Goal: Transaction & Acquisition: Purchase product/service

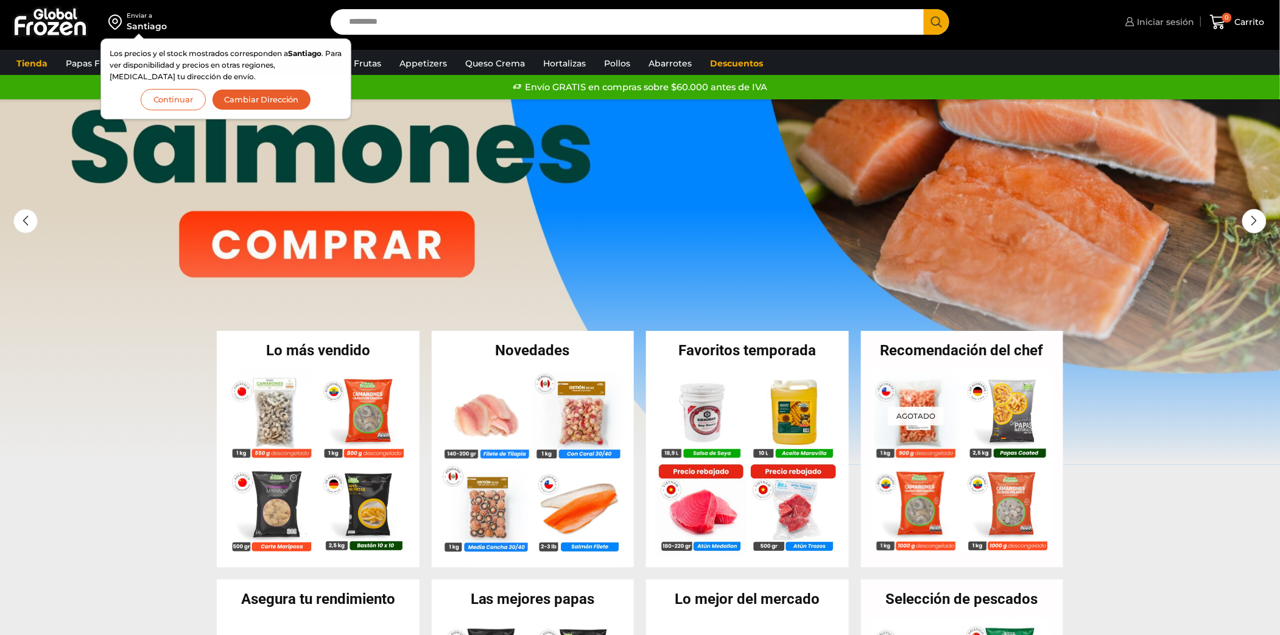
click at [1143, 13] on link "Iniciar sesión" at bounding box center [1159, 22] width 72 height 24
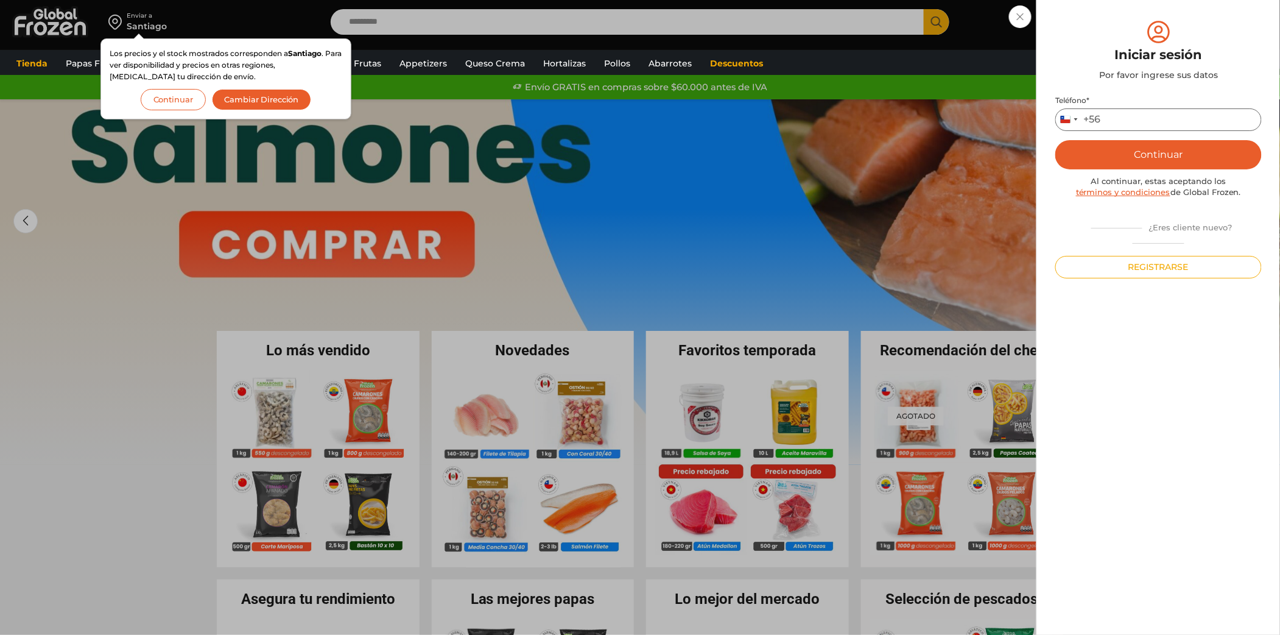
click at [1115, 116] on input "Teléfono *" at bounding box center [1159, 119] width 207 height 23
type input "*********"
click at [1162, 151] on button "Continuar" at bounding box center [1159, 154] width 207 height 29
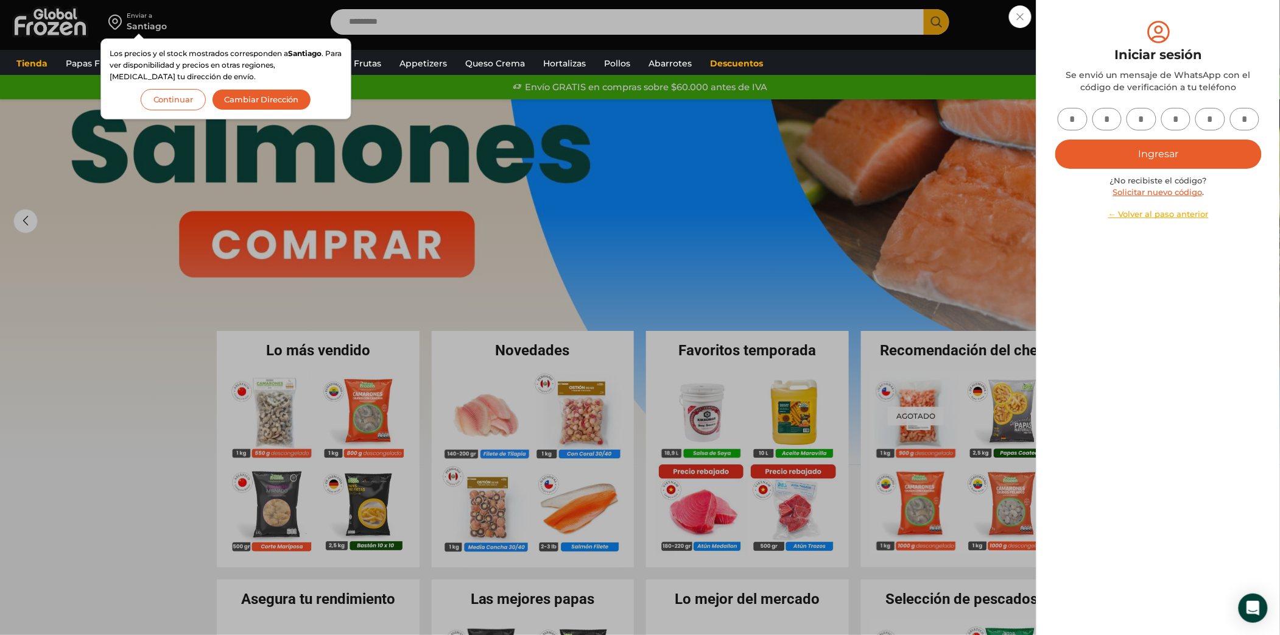
click at [1075, 125] on input "text" at bounding box center [1073, 119] width 30 height 23
type input "*"
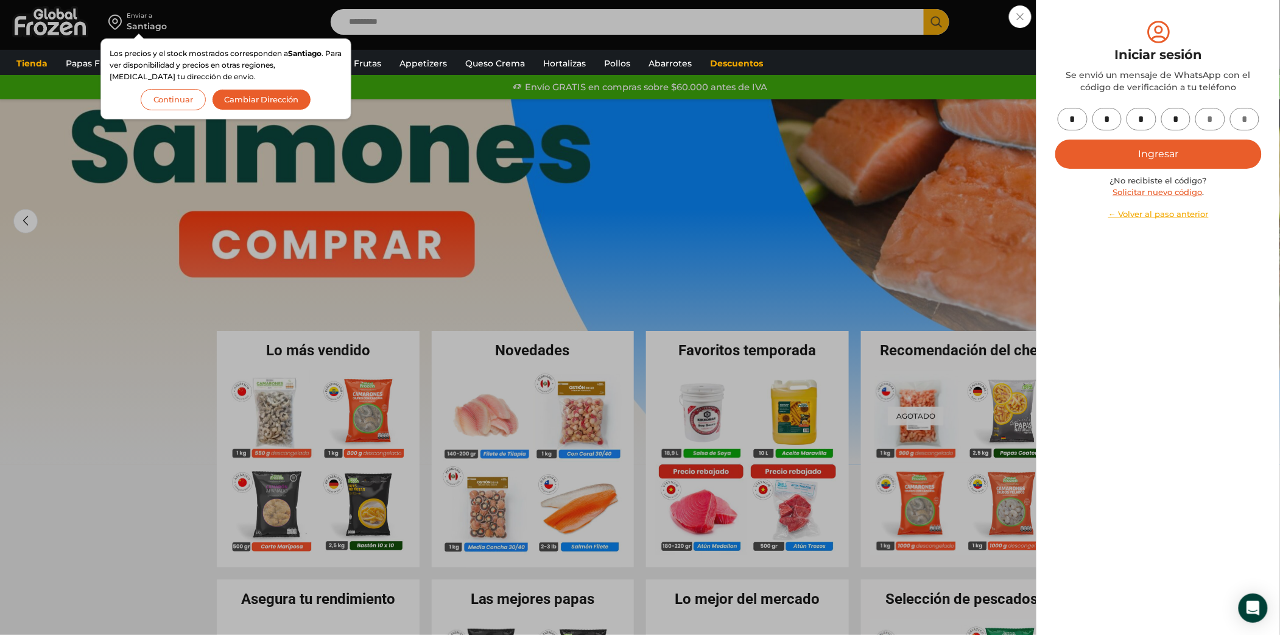
type input "*"
click at [1095, 150] on button "Ingresar" at bounding box center [1159, 153] width 207 height 29
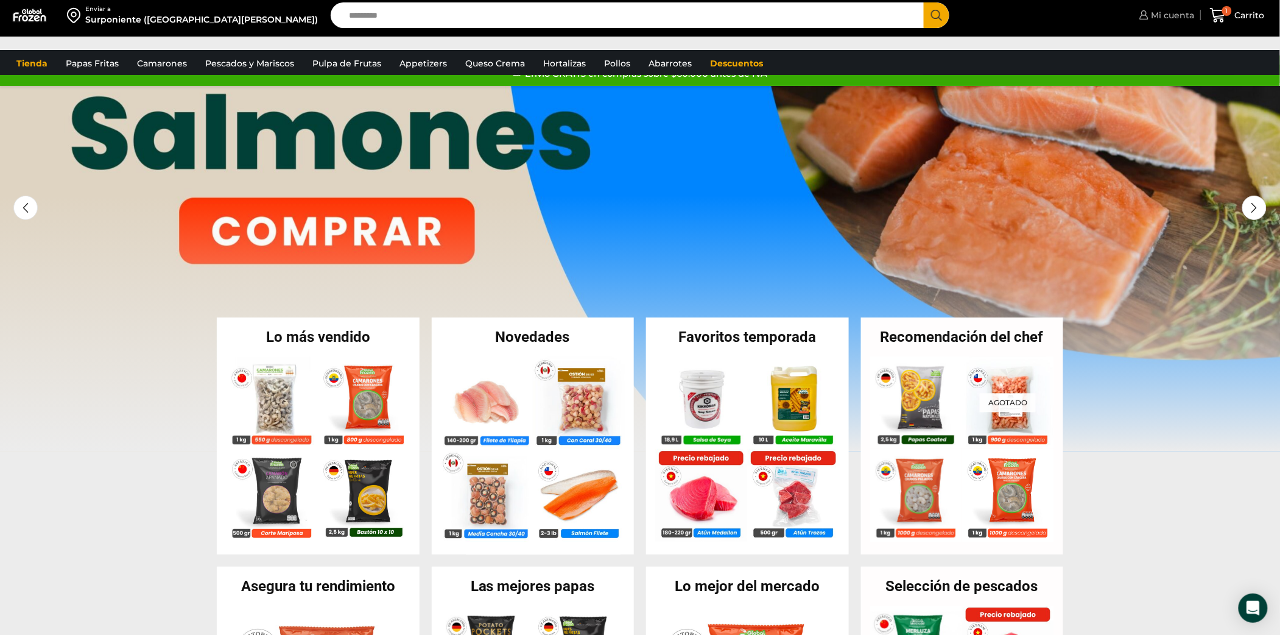
click at [1170, 19] on span "Mi cuenta" at bounding box center [1172, 15] width 46 height 12
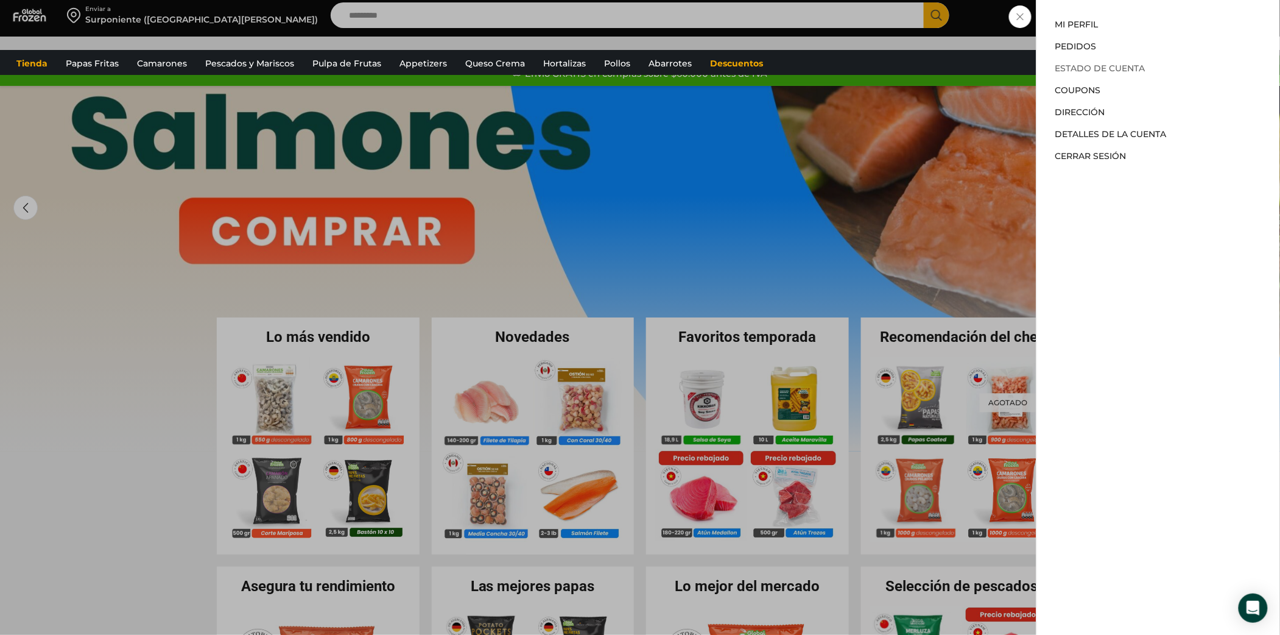
click at [1114, 71] on link "Estado de Cuenta" at bounding box center [1101, 68] width 90 height 11
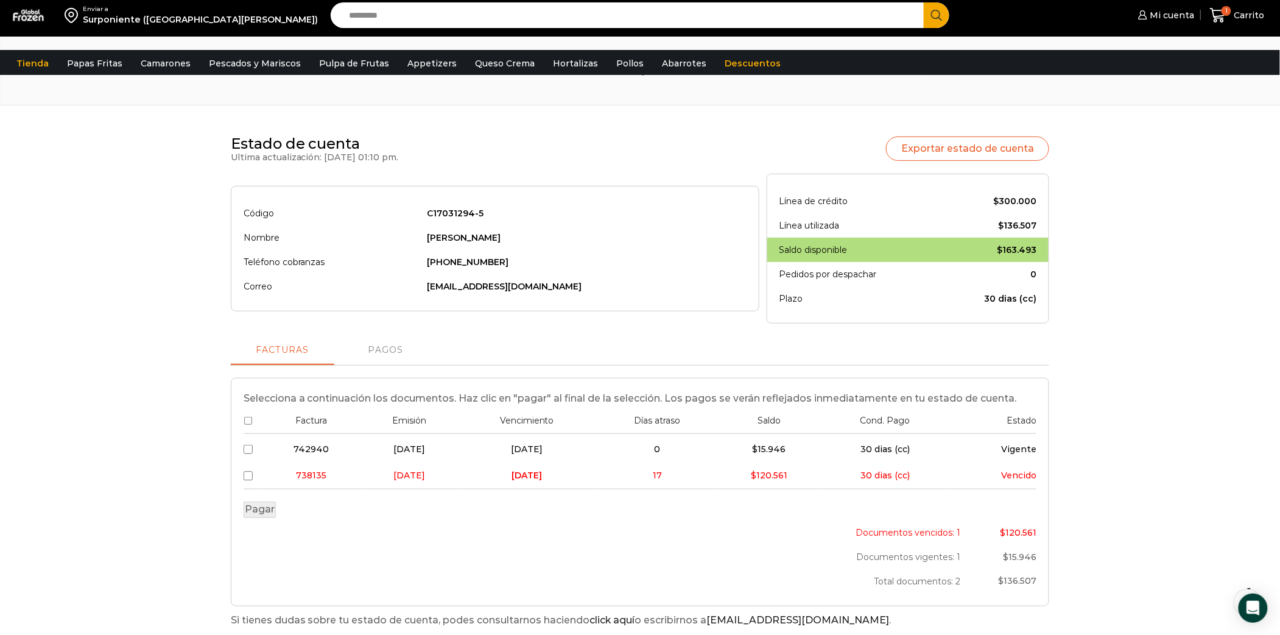
scroll to position [162, 0]
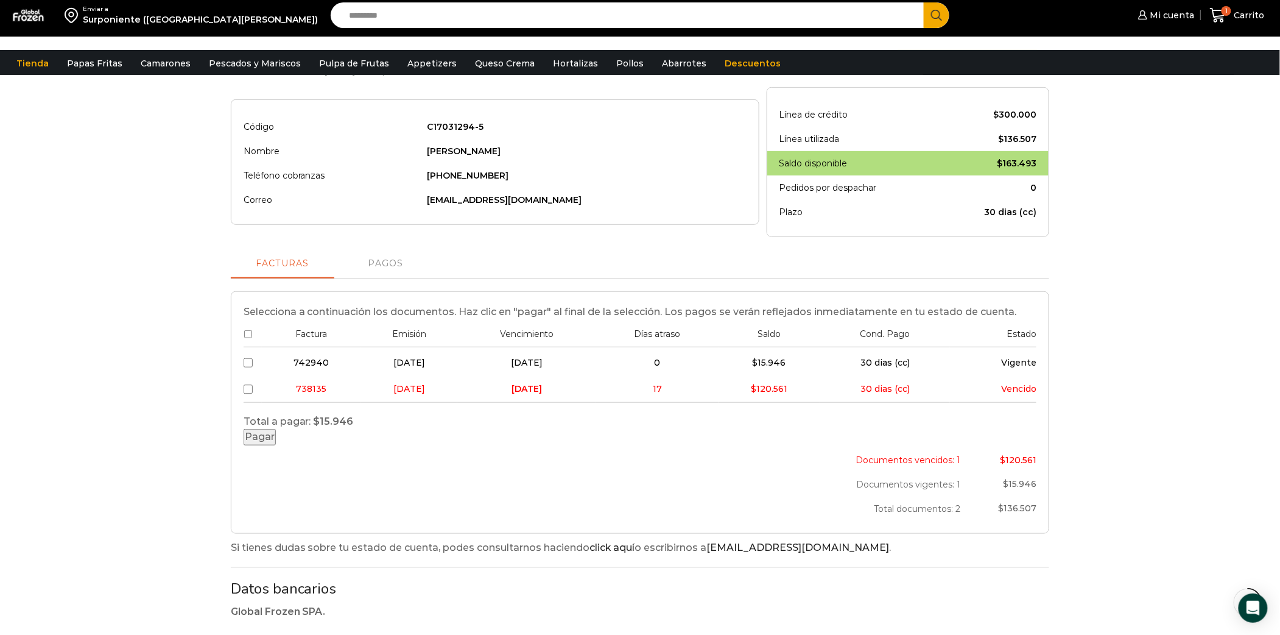
click at [276, 445] on button "Pagar" at bounding box center [260, 437] width 32 height 16
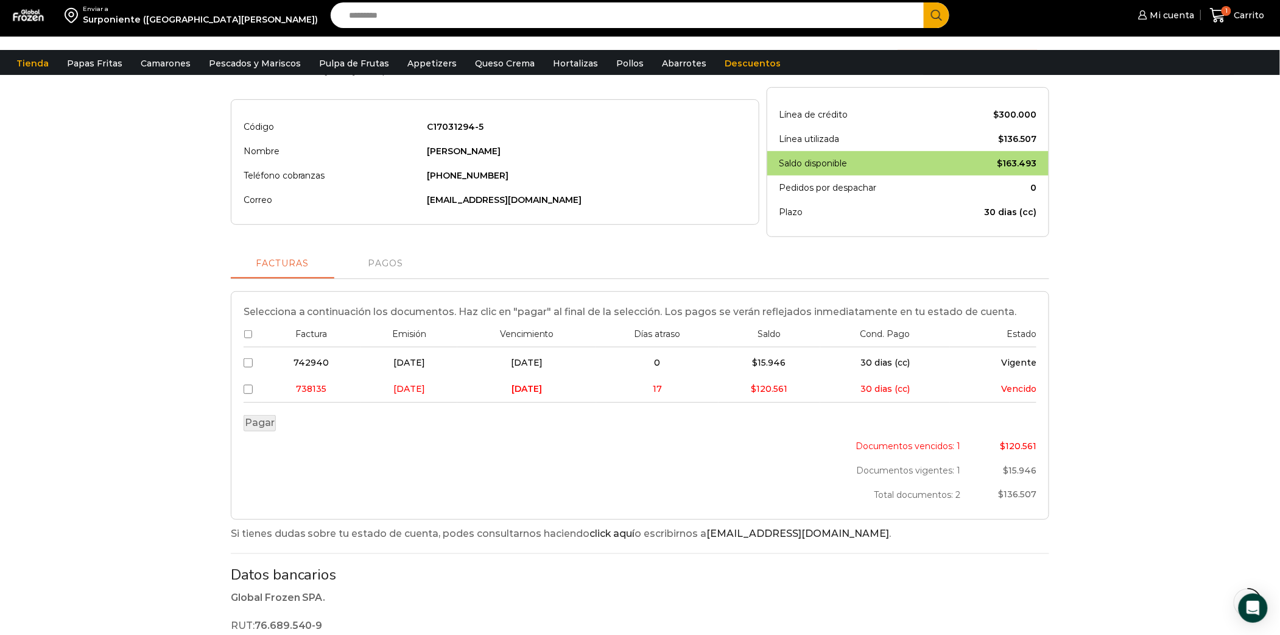
click at [249, 376] on td at bounding box center [253, 361] width 18 height 29
click at [246, 376] on td at bounding box center [253, 361] width 18 height 29
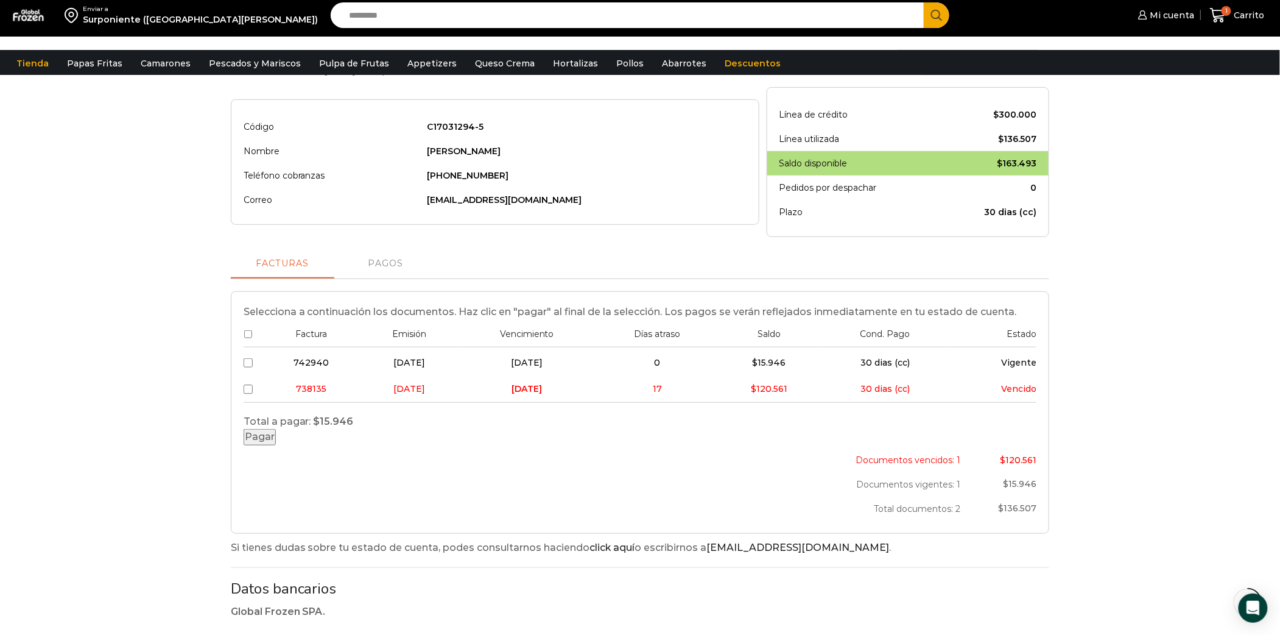
click at [276, 445] on button "Pagar" at bounding box center [260, 437] width 32 height 16
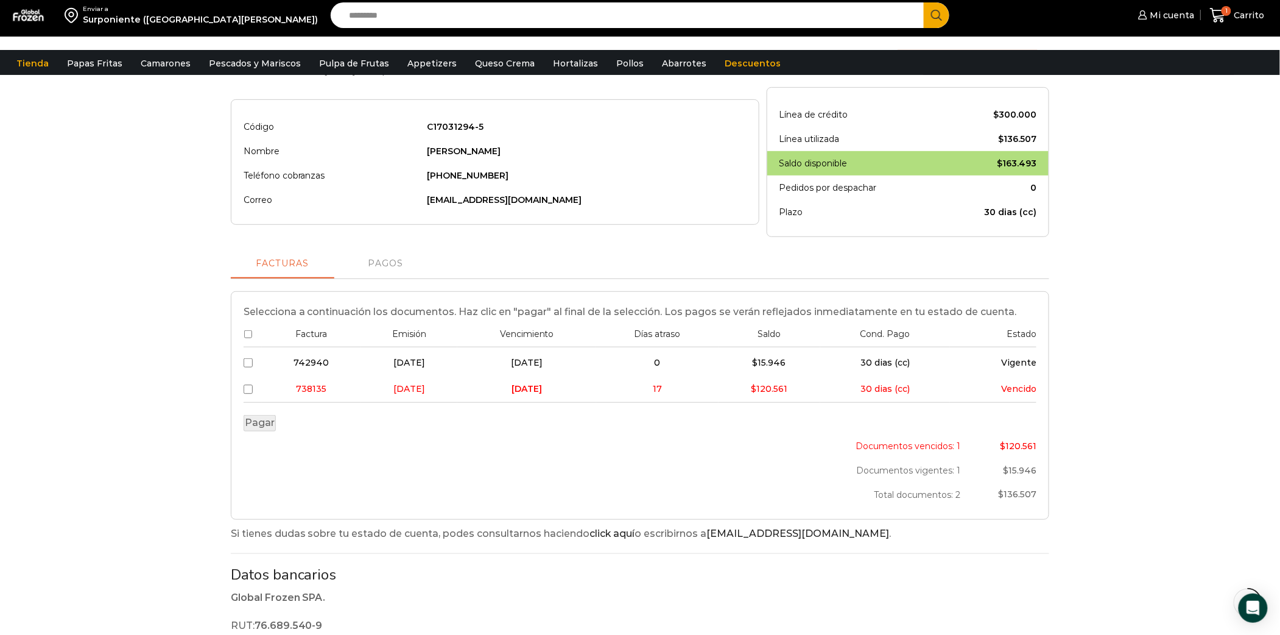
click at [255, 376] on td at bounding box center [253, 361] width 18 height 29
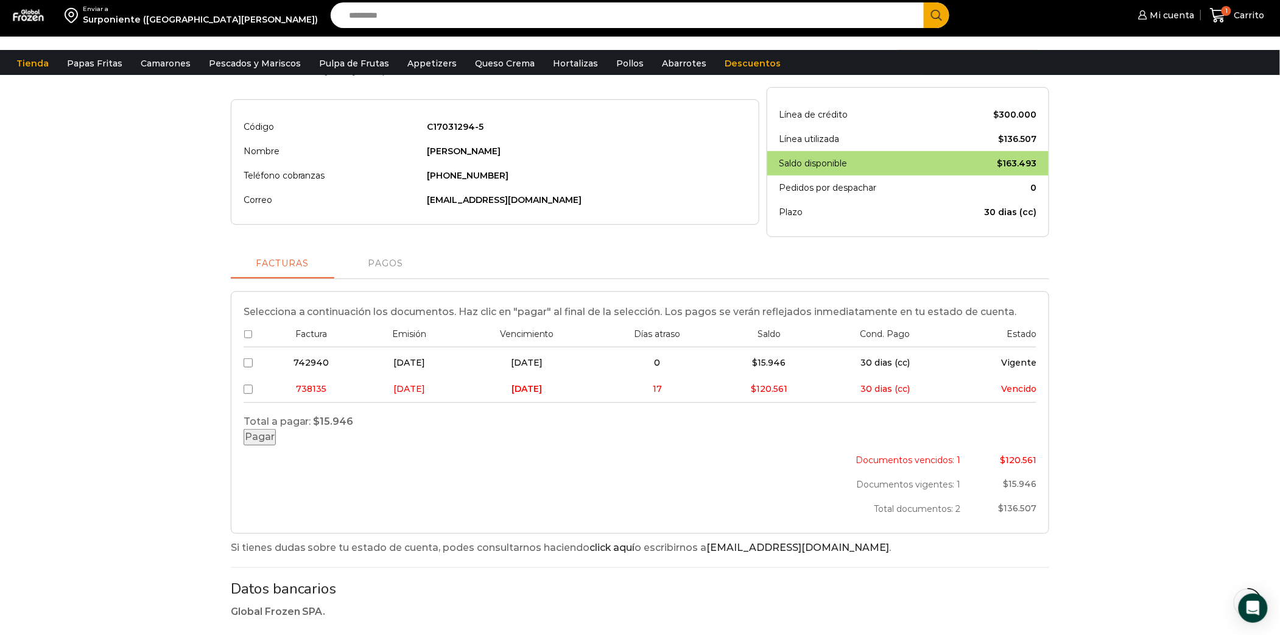
click at [276, 445] on button "Pagar" at bounding box center [260, 437] width 32 height 16
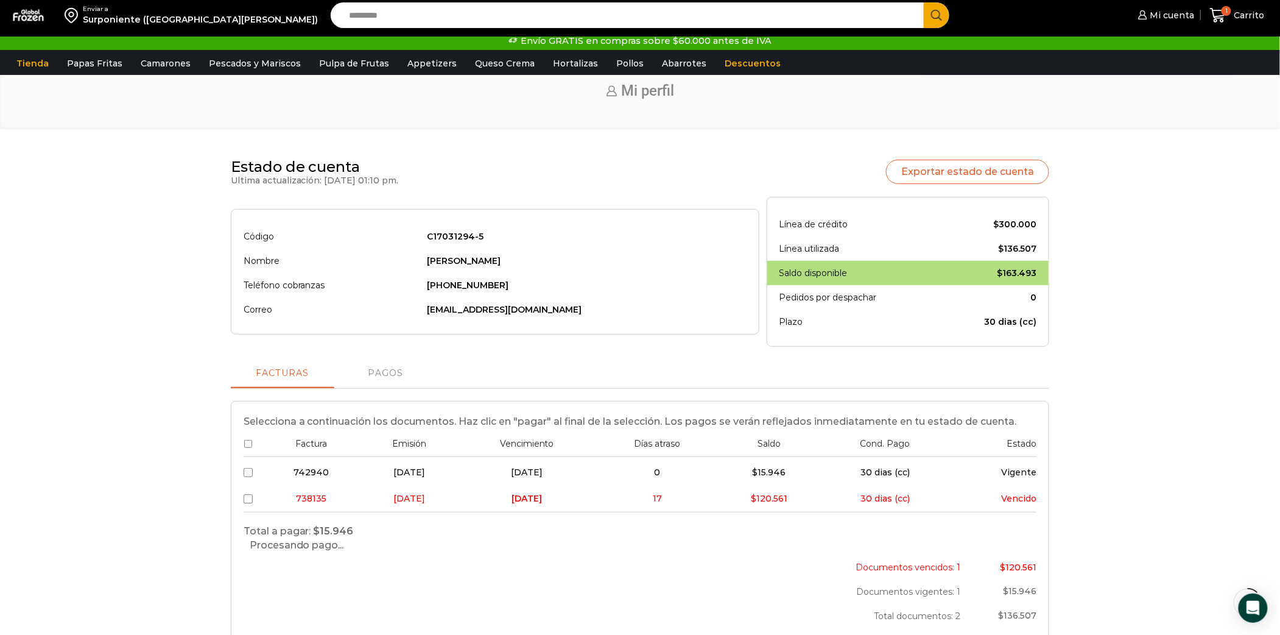
scroll to position [81, 0]
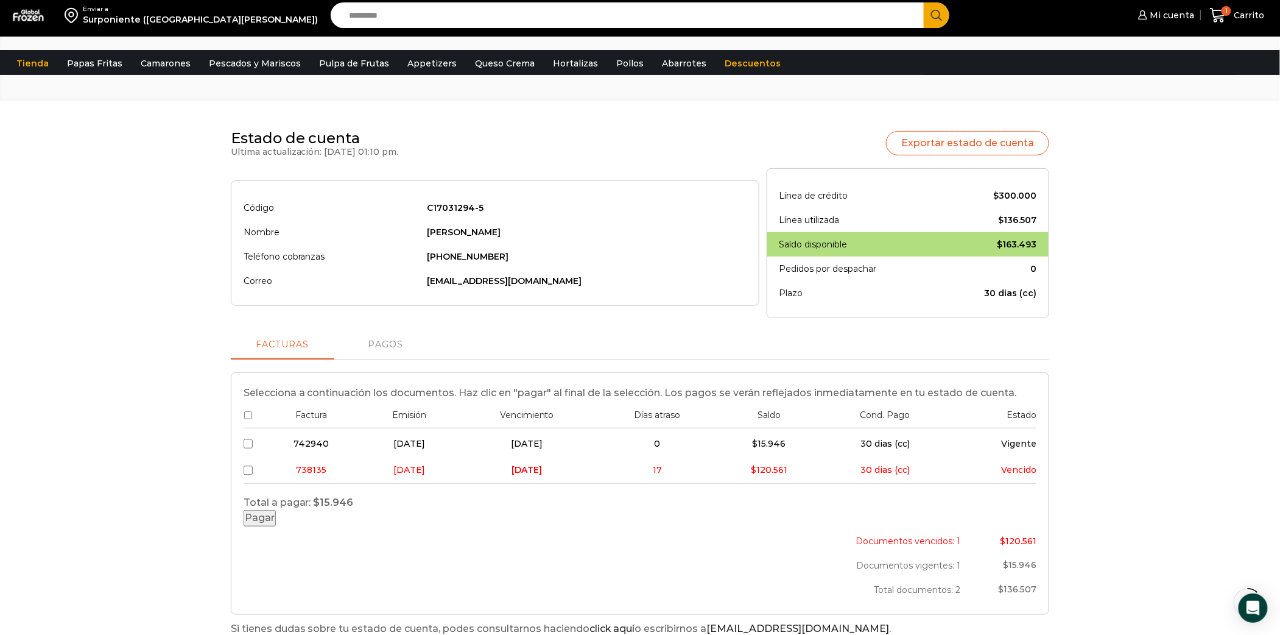
click at [276, 526] on button "Pagar" at bounding box center [260, 518] width 32 height 16
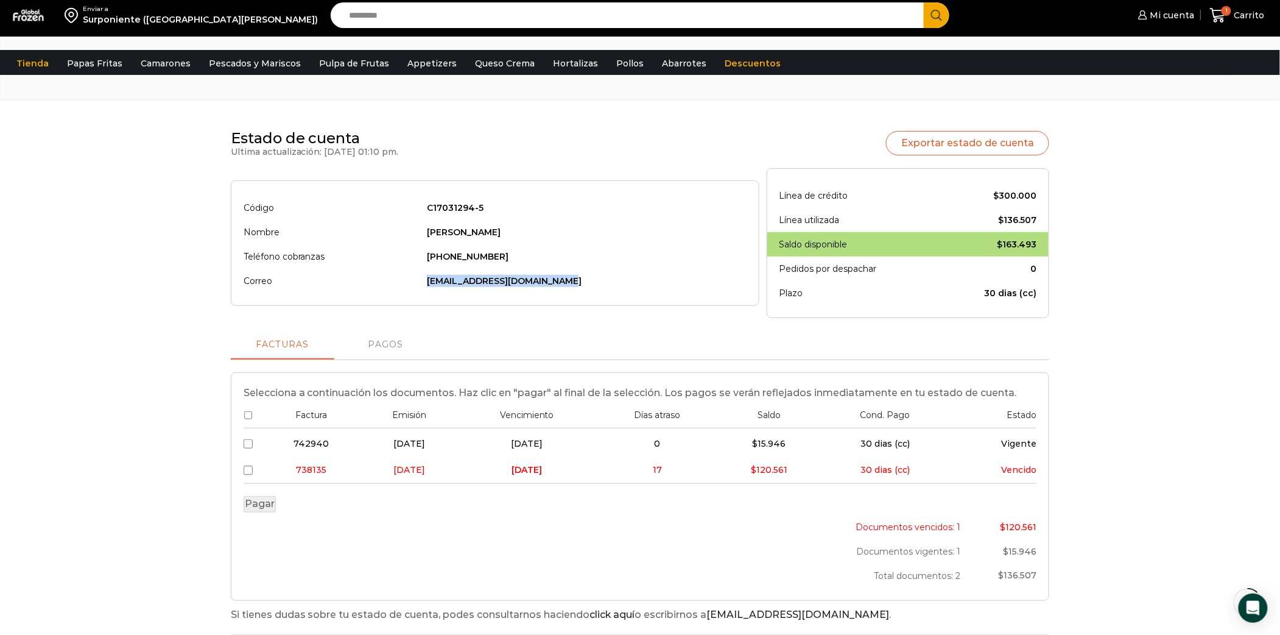
drag, startPoint x: 587, startPoint y: 288, endPoint x: 443, endPoint y: 284, distance: 143.8
click at [443, 284] on td "[EMAIL_ADDRESS][DOMAIN_NAME]" at bounding box center [584, 281] width 326 height 24
drag, startPoint x: 443, startPoint y: 284, endPoint x: 449, endPoint y: 281, distance: 6.3
copy td "[EMAIL_ADDRESS][DOMAIN_NAME]"
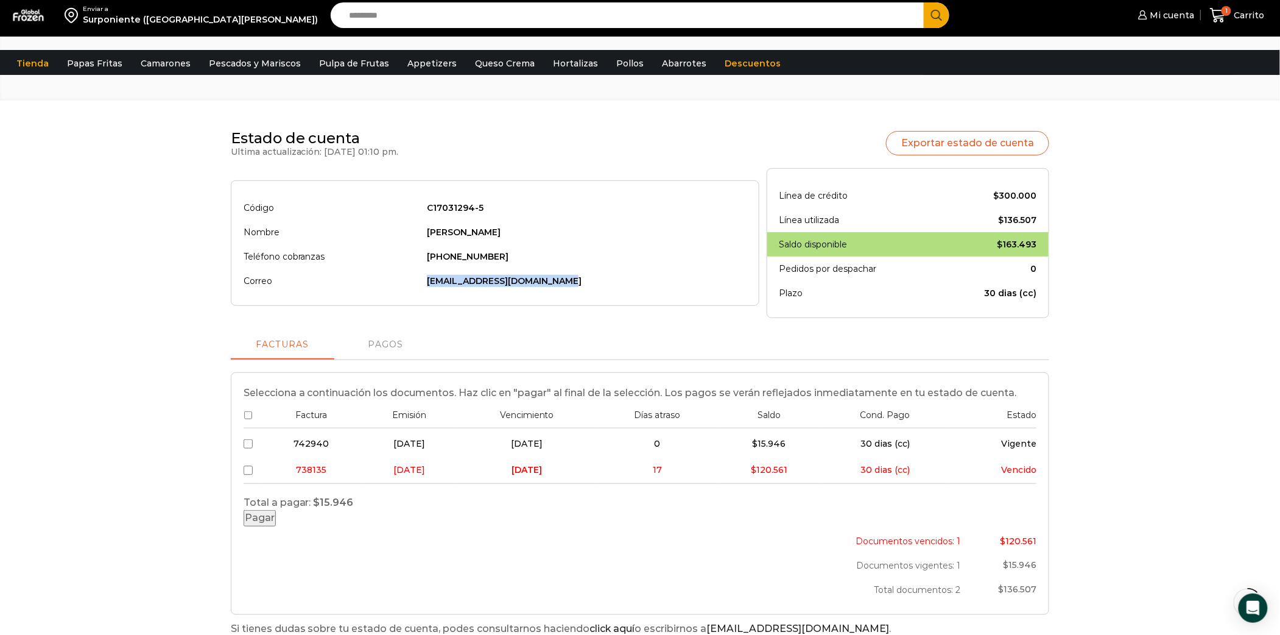
click at [276, 526] on button "Pagar" at bounding box center [260, 518] width 32 height 16
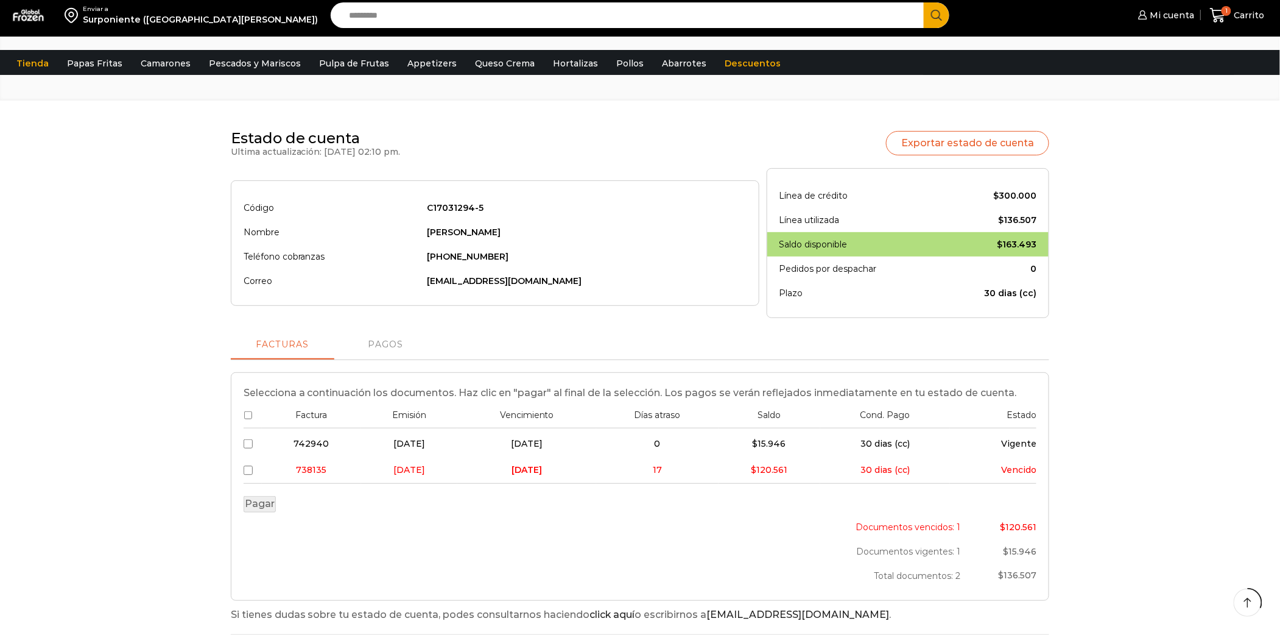
scroll to position [244, 0]
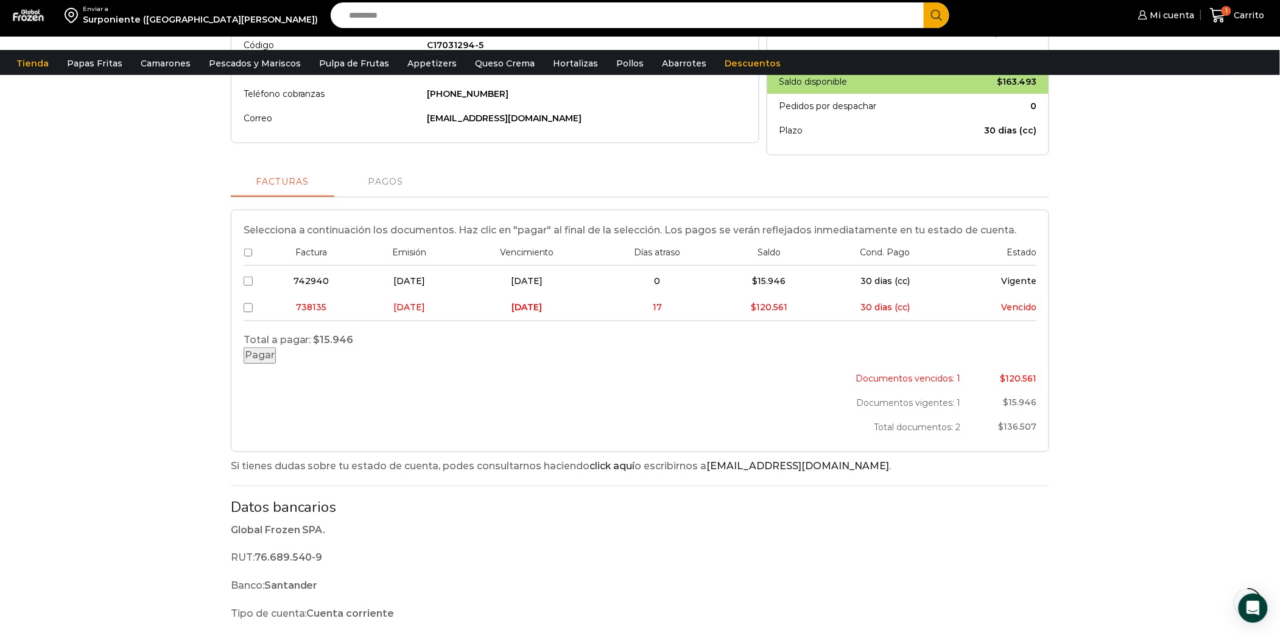
click at [276, 364] on button "Pagar" at bounding box center [260, 355] width 32 height 16
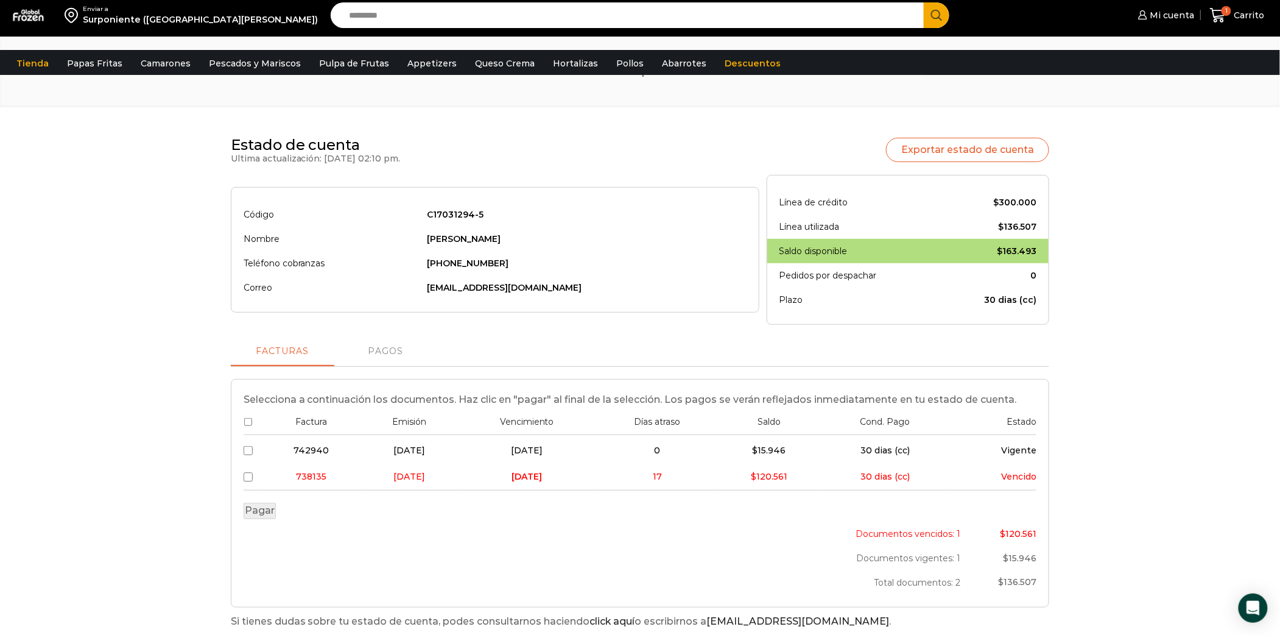
scroll to position [0, 0]
